Goal: Transaction & Acquisition: Purchase product/service

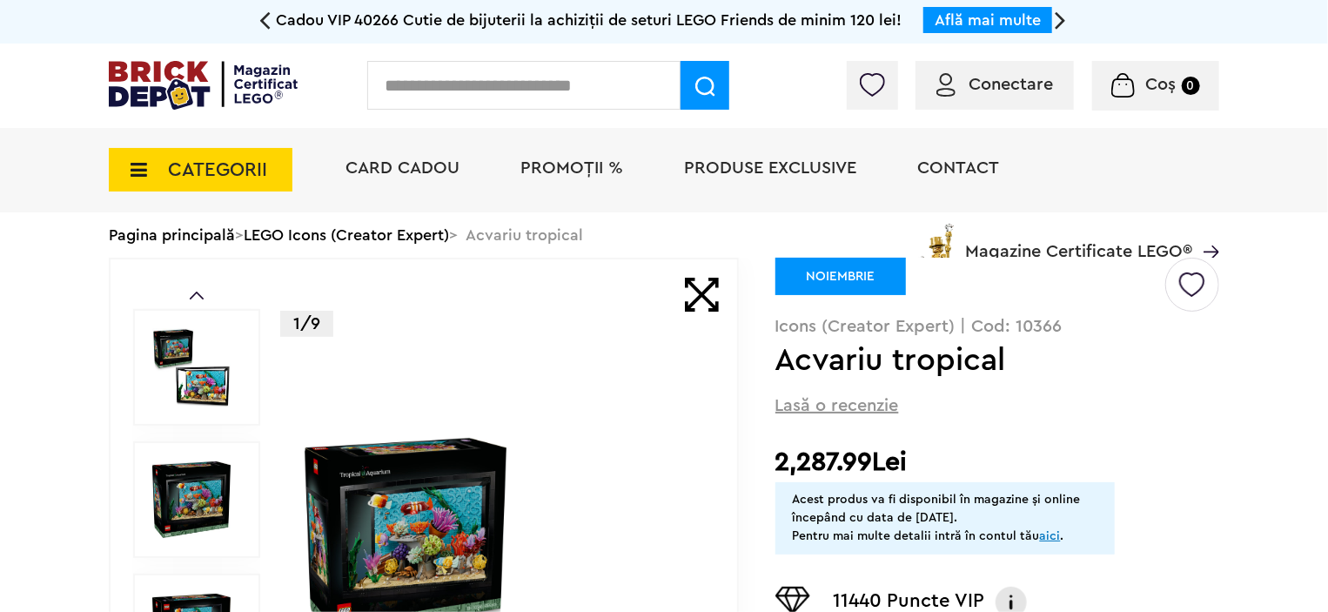
click at [565, 236] on div "Card Cadou PROMOȚII % Produse exclusive Contact Magazine Certificate LEGO®" at bounding box center [773, 200] width 891 height 144
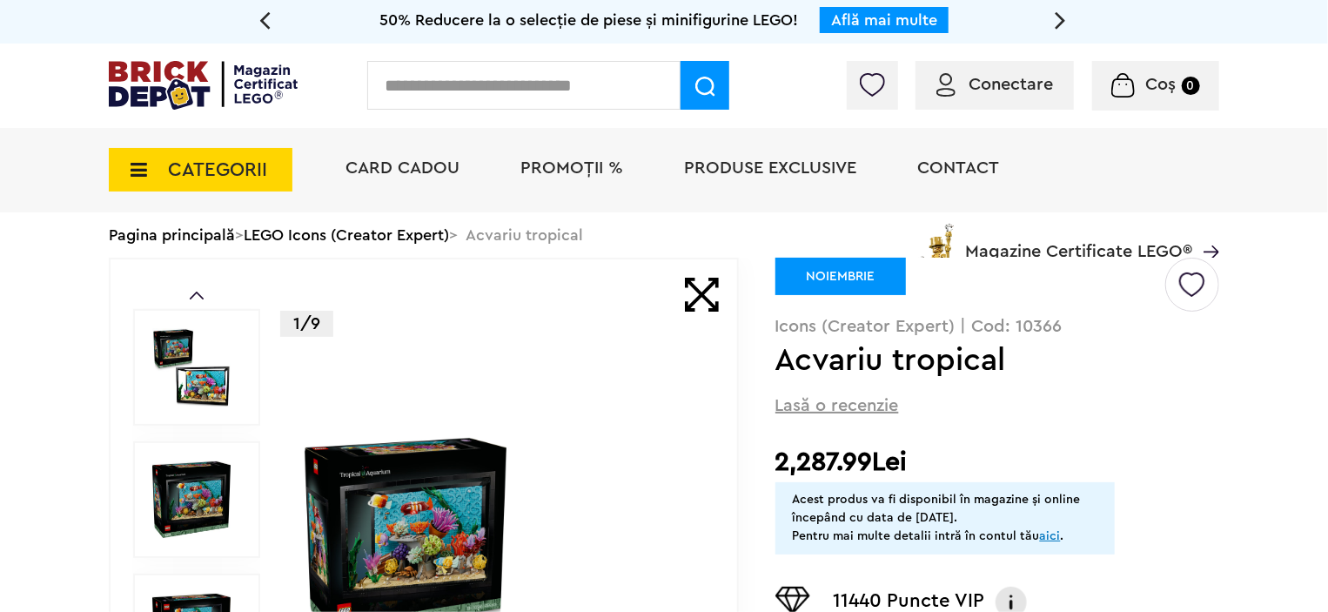
click at [351, 236] on div "Card Cadou PROMOȚII % Produse exclusive Contact Magazine Certificate LEGO®" at bounding box center [773, 200] width 891 height 144
click at [351, 234] on div "Card Cadou PROMOȚII % Produse exclusive Contact Magazine Certificate LEGO®" at bounding box center [773, 200] width 891 height 144
click at [438, 231] on div "Card Cadou PROMOȚII % Produse exclusive Contact Magazine Certificate LEGO®" at bounding box center [773, 200] width 891 height 144
